Goal: Transaction & Acquisition: Download file/media

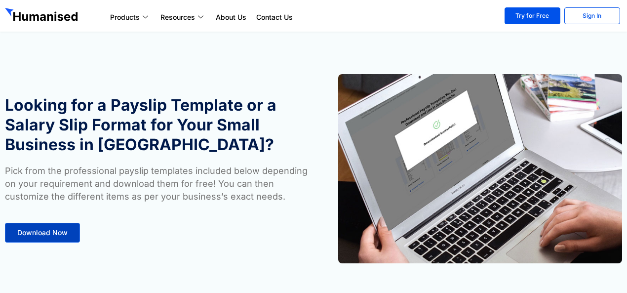
click at [64, 224] on link "Download Now" at bounding box center [42, 233] width 75 height 20
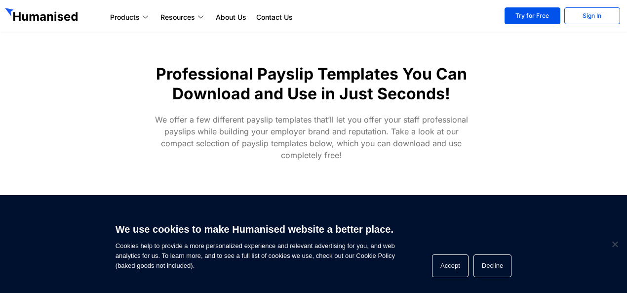
click at [60, 238] on div "We use cookies to make Humanised website a better place. Cookies help to provid…" at bounding box center [313, 244] width 627 height 98
click at [617, 246] on span "Cookie Notice" at bounding box center [615, 244] width 10 height 10
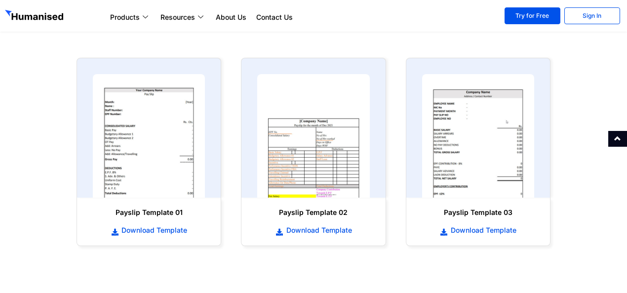
scroll to position [466, 0]
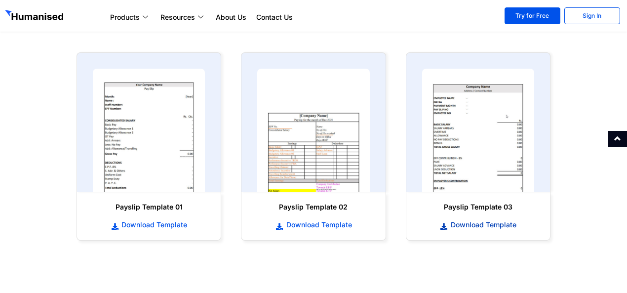
click at [503, 228] on span "Download Template" at bounding box center [483, 225] width 68 height 10
drag, startPoint x: 481, startPoint y: 149, endPoint x: 468, endPoint y: 208, distance: 60.7
click at [481, 149] on img at bounding box center [478, 131] width 112 height 124
click at [465, 225] on span "Download Template" at bounding box center [483, 225] width 68 height 10
click at [173, 226] on span "Download Template" at bounding box center [153, 225] width 68 height 10
